Goal: Find specific fact: Find specific fact

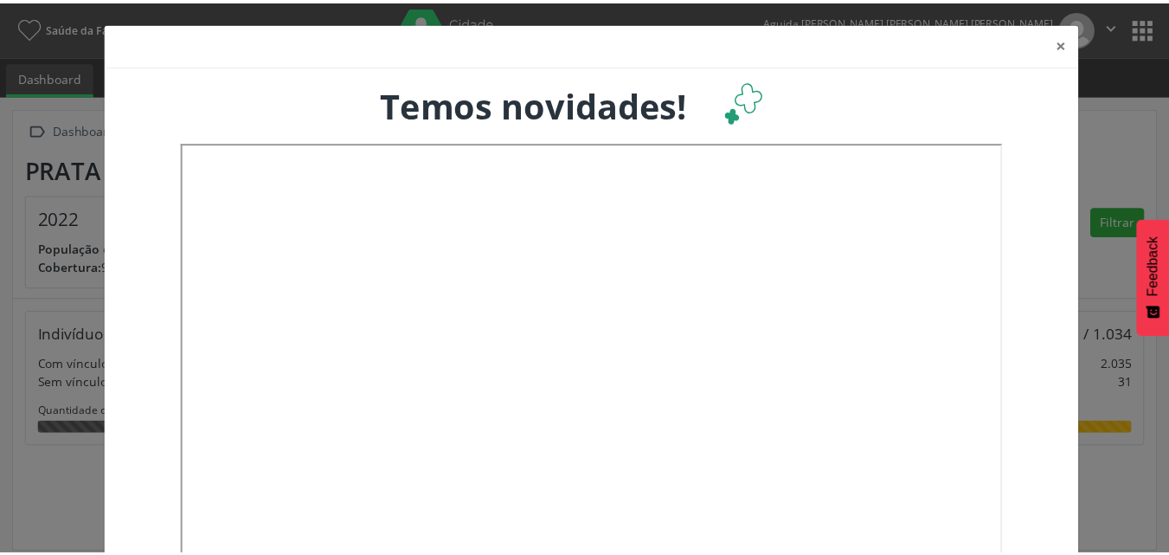
scroll to position [287, 386]
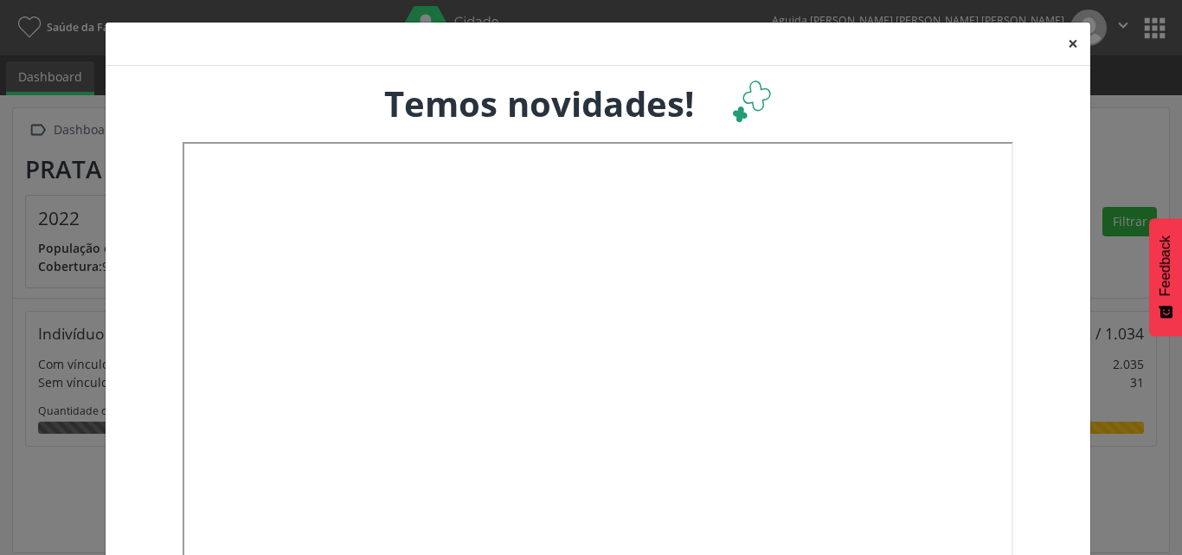
drag, startPoint x: 1068, startPoint y: 37, endPoint x: 1103, endPoint y: 34, distance: 35.6
click at [1068, 35] on button "×" at bounding box center [1072, 43] width 35 height 42
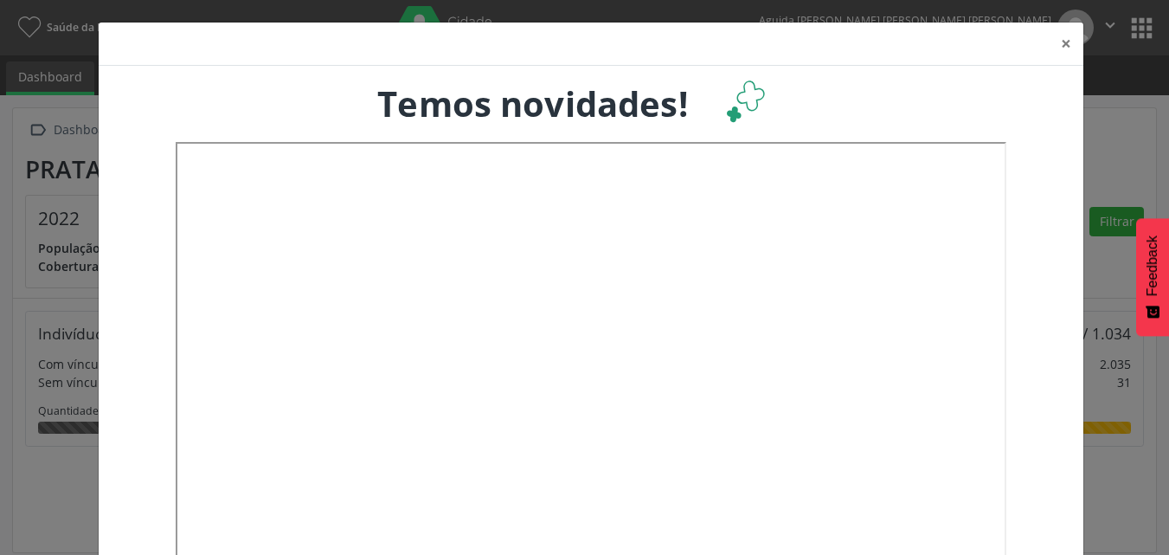
scroll to position [864840, 864747]
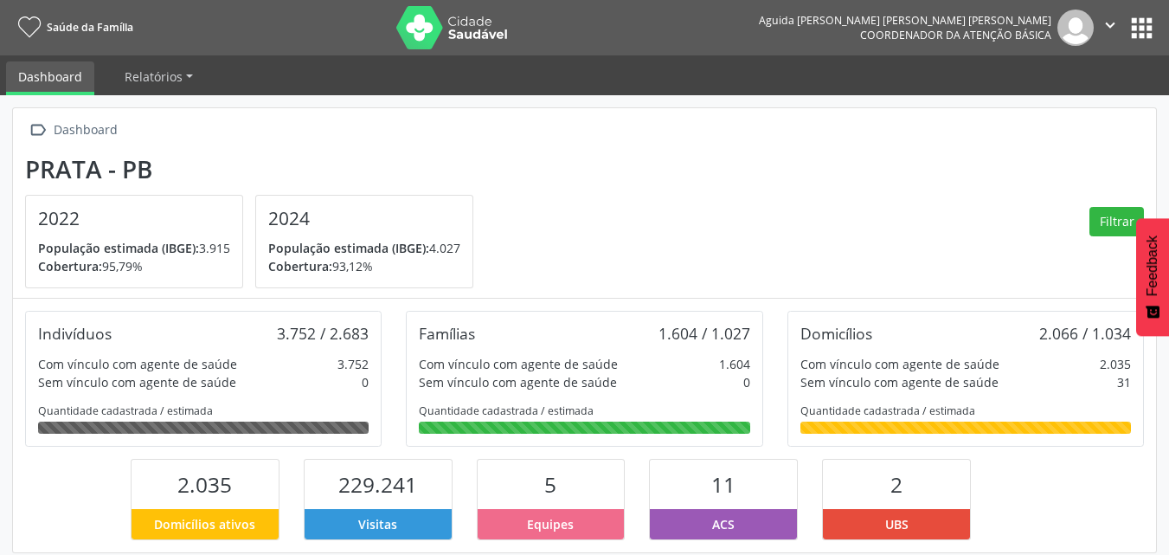
click at [1132, 28] on button "apps" at bounding box center [1141, 28] width 30 height 30
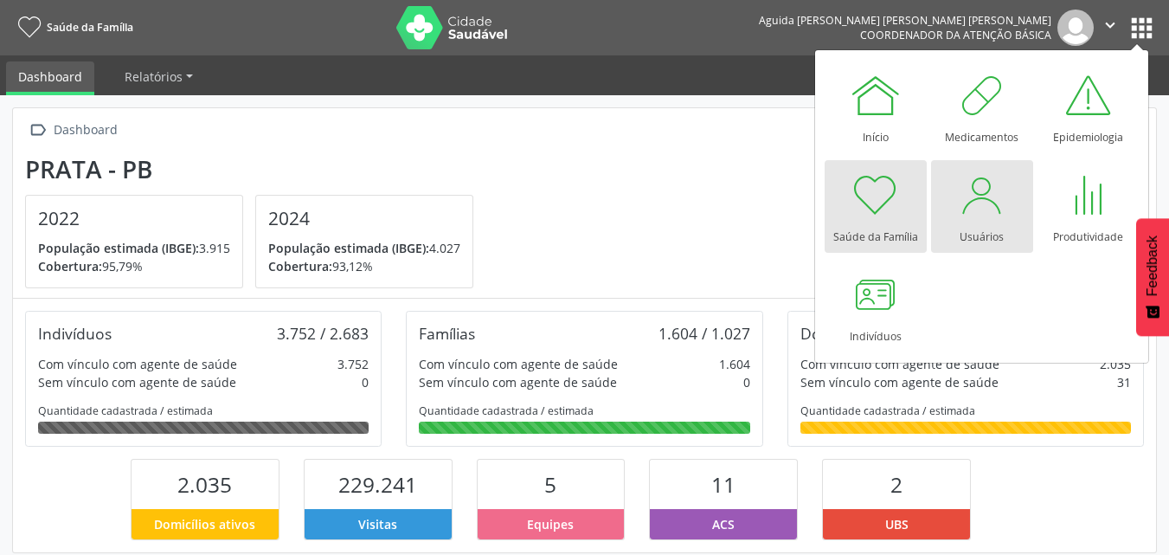
click at [981, 228] on div "Usuários" at bounding box center [981, 232] width 44 height 23
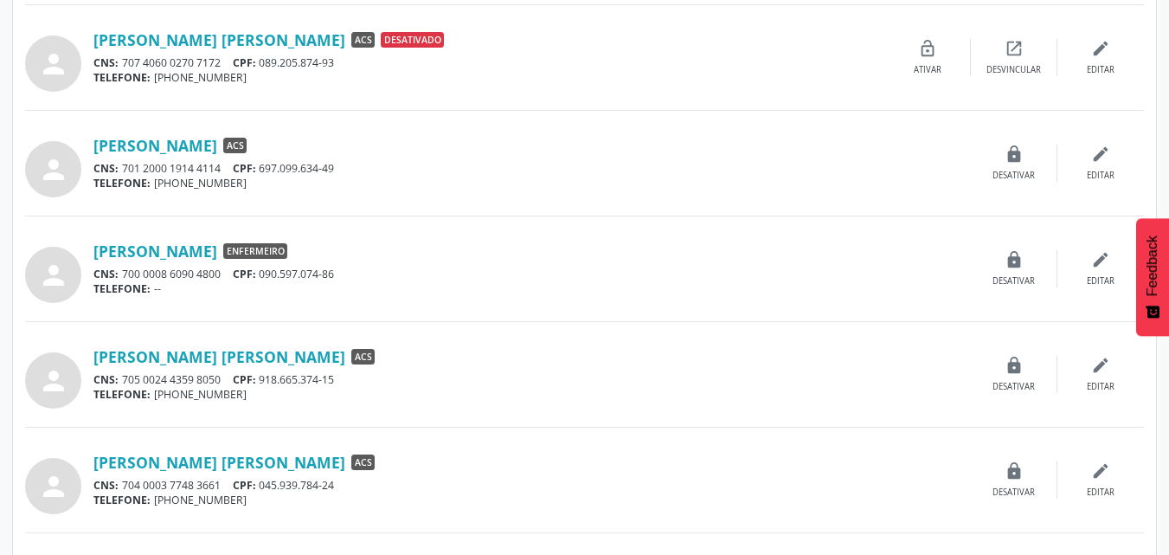
scroll to position [1384, 0]
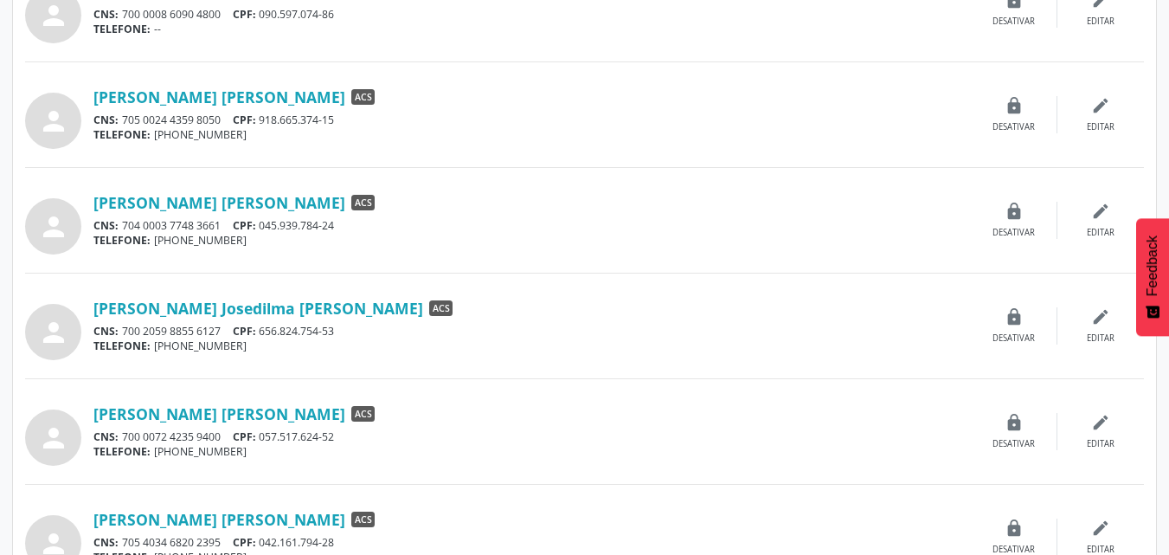
drag, startPoint x: 343, startPoint y: 434, endPoint x: 265, endPoint y: 436, distance: 77.9
click at [265, 436] on div "CNS: 700 0072 4235 9400 CPF: 057.517.624-52" at bounding box center [531, 436] width 877 height 15
copy div "057.517.624-52"
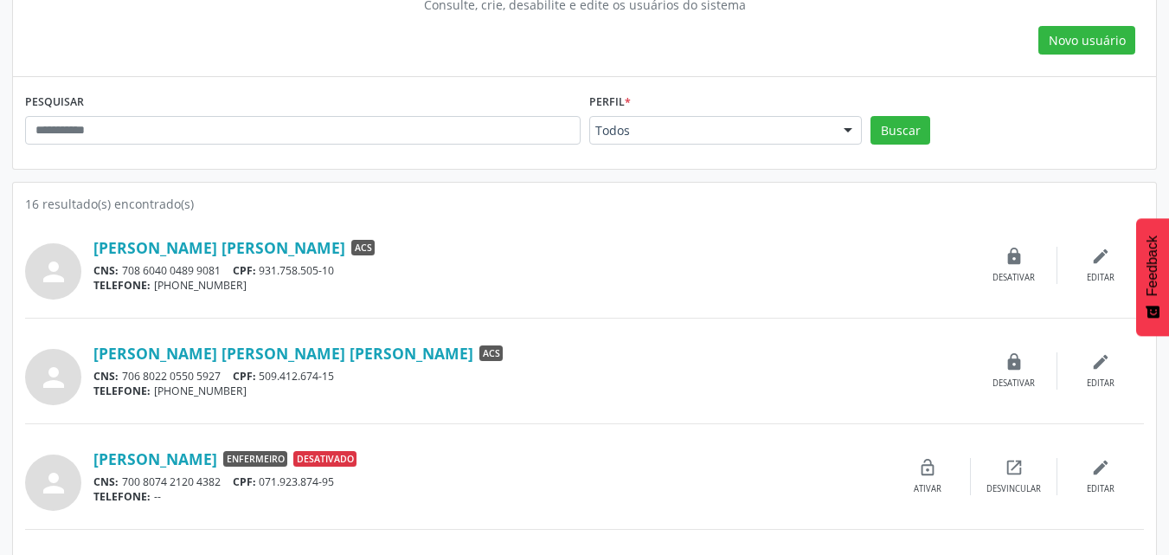
scroll to position [0, 0]
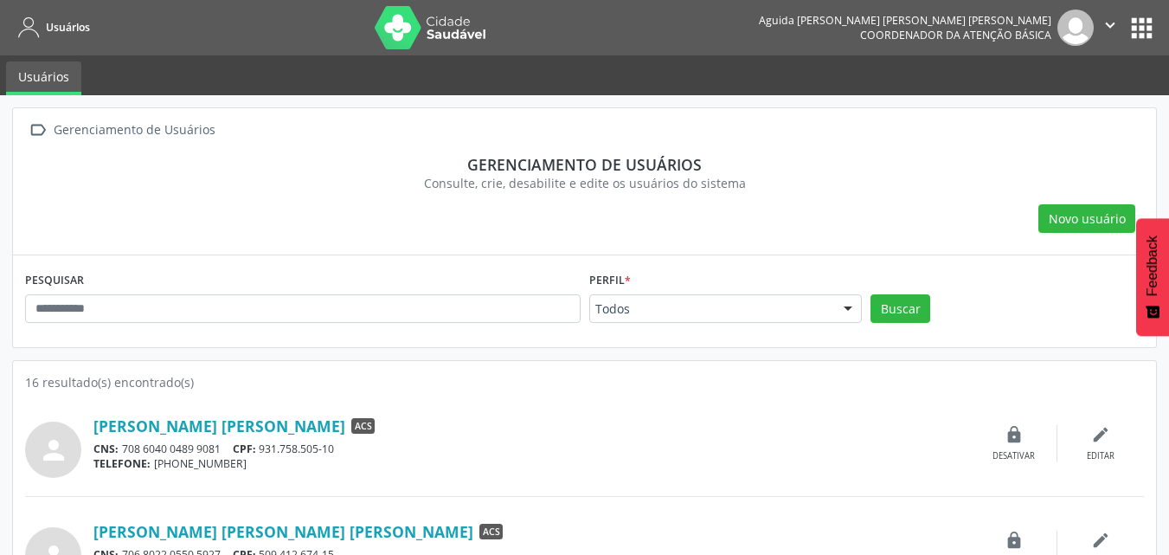
click at [1141, 31] on button "apps" at bounding box center [1141, 28] width 30 height 30
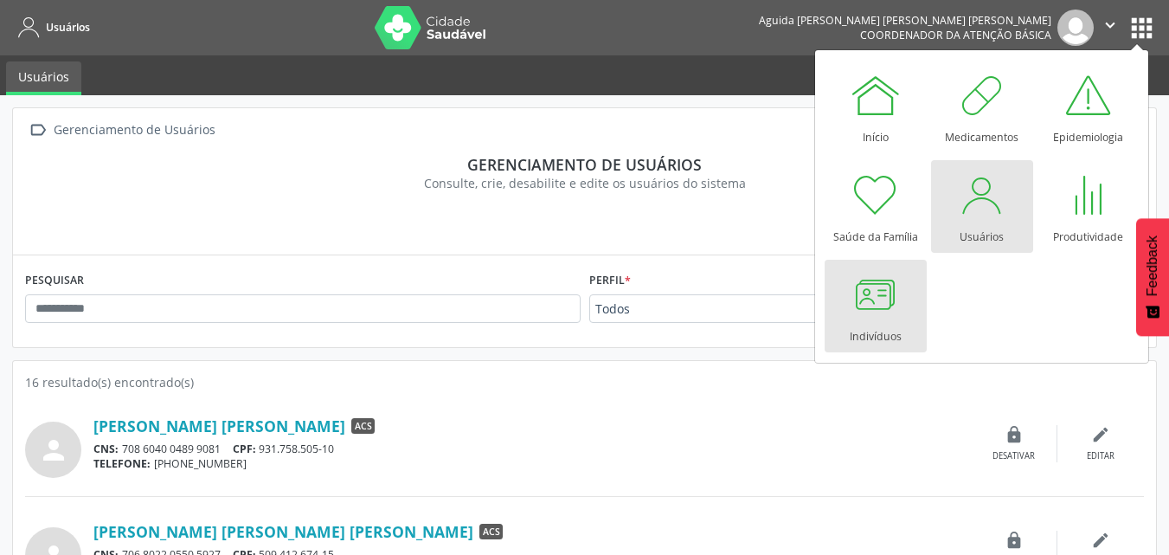
click at [859, 305] on div at bounding box center [876, 294] width 52 height 52
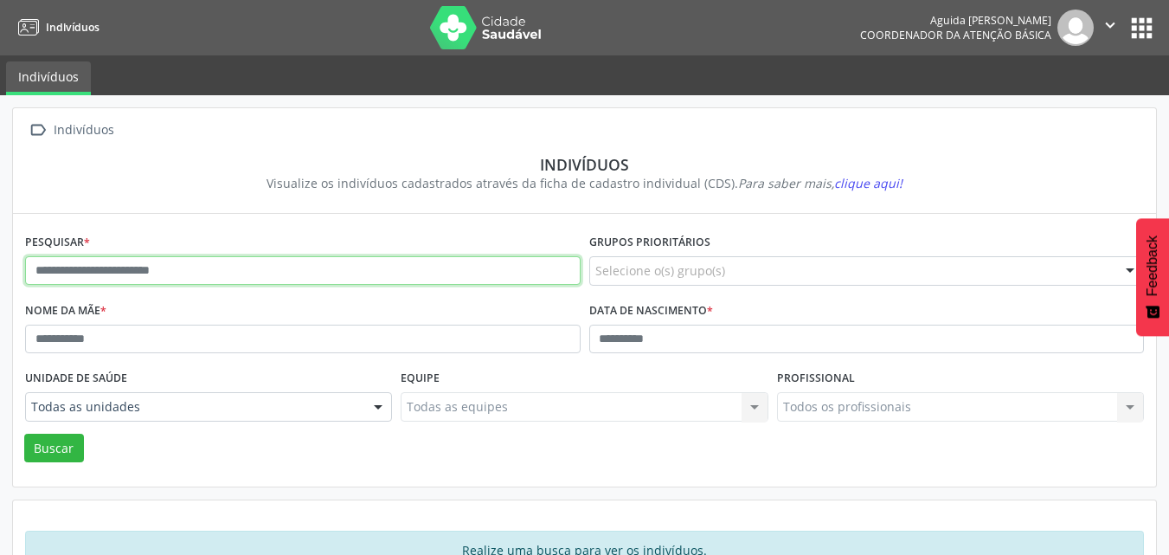
click at [125, 264] on input "text" at bounding box center [302, 270] width 555 height 29
type input "**********"
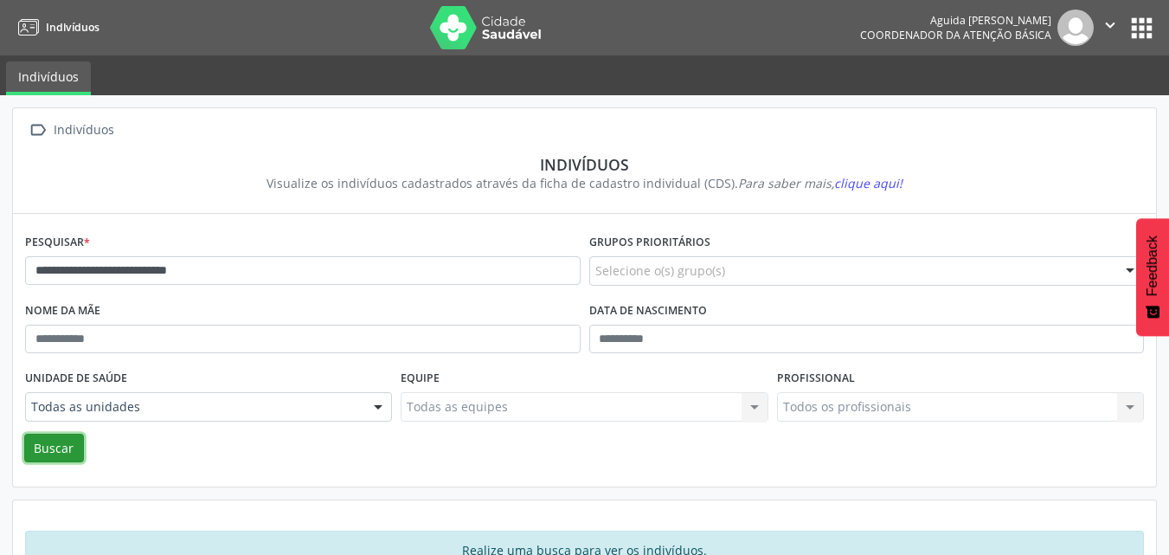
click at [67, 440] on button "Buscar" at bounding box center [54, 447] width 60 height 29
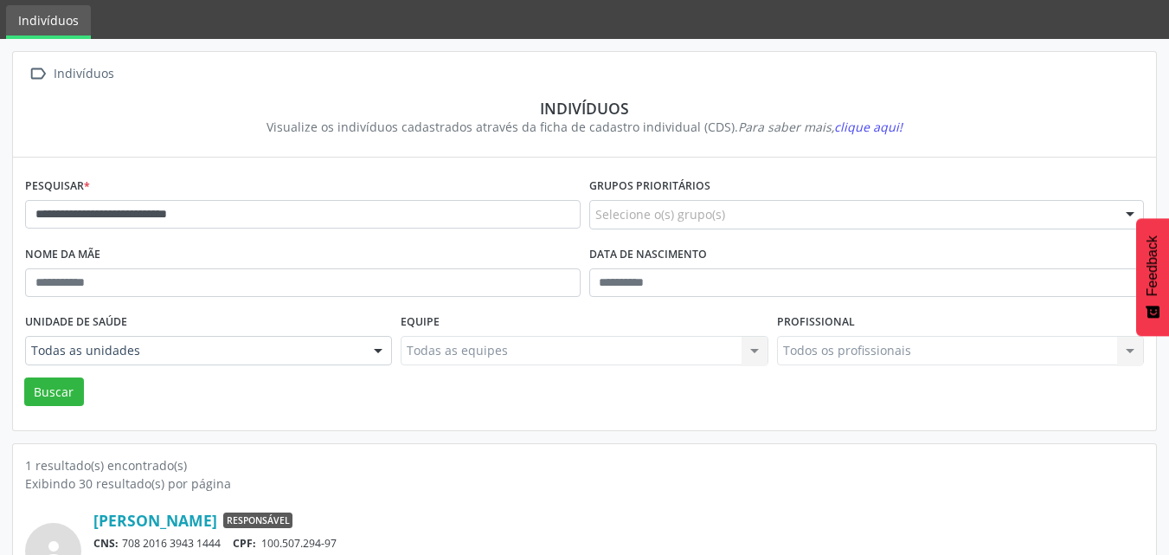
scroll to position [151, 0]
